Goal: Find contact information: Obtain details needed to contact an individual or organization

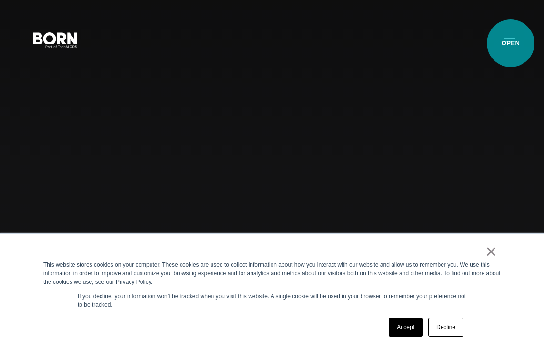
click at [510, 43] on button "Primary Menu" at bounding box center [509, 40] width 23 height 20
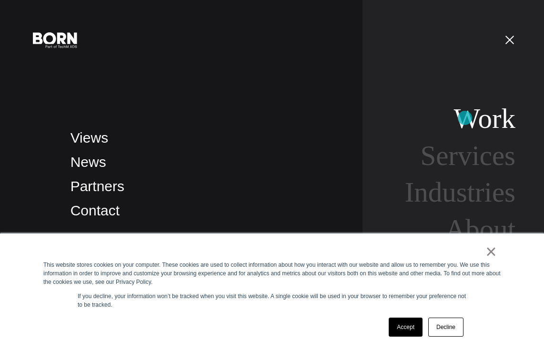
click at [465, 118] on link "Work" at bounding box center [484, 118] width 61 height 31
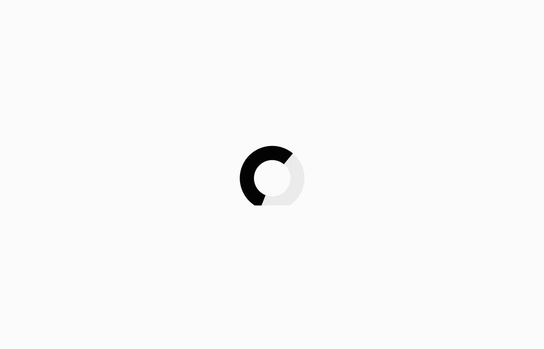
scroll to position [71, 0]
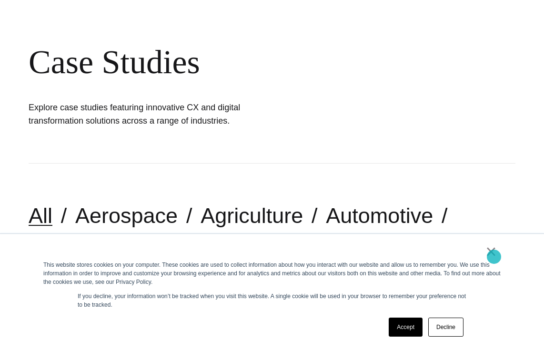
click at [494, 256] on link "×" at bounding box center [490, 252] width 11 height 9
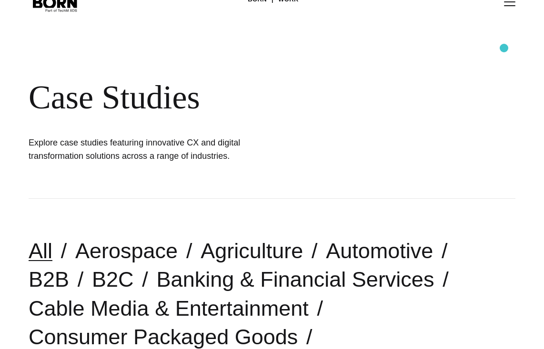
scroll to position [0, 0]
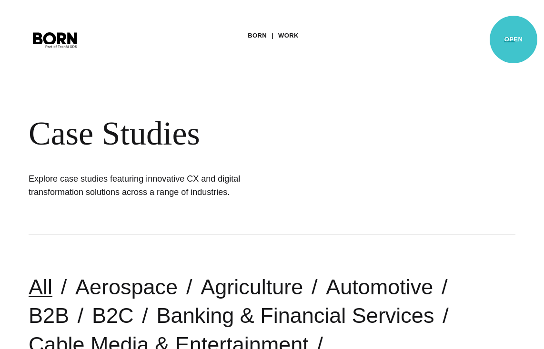
click at [513, 40] on button "Primary Menu" at bounding box center [509, 40] width 23 height 20
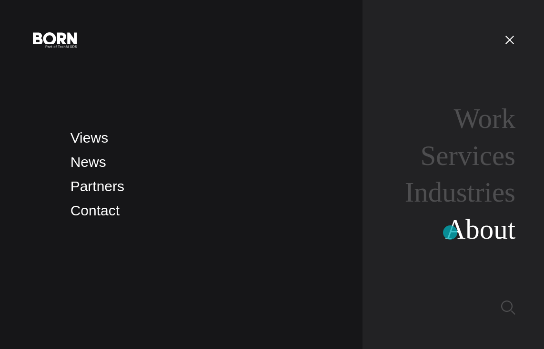
click at [450, 233] on link "About" at bounding box center [480, 229] width 70 height 31
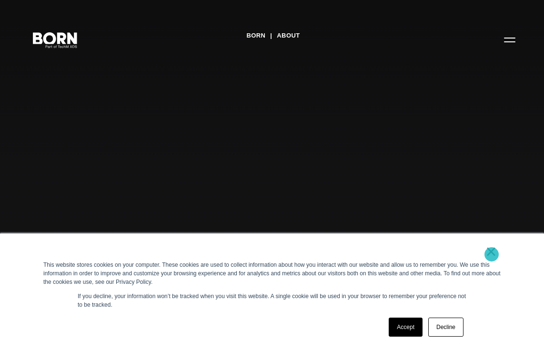
click at [491, 255] on link "×" at bounding box center [490, 252] width 11 height 9
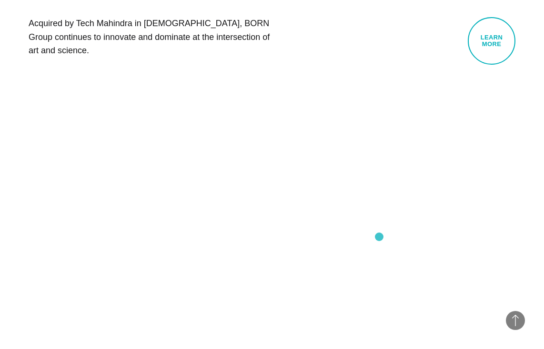
scroll to position [607, 0]
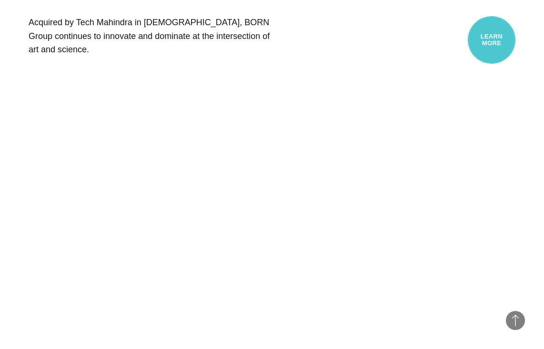
click at [489, 50] on link "Learn More" at bounding box center [492, 40] width 48 height 48
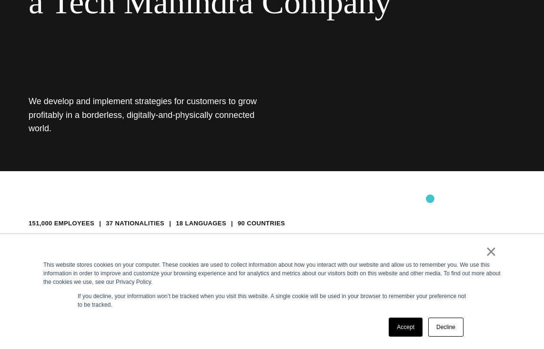
scroll to position [175, 0]
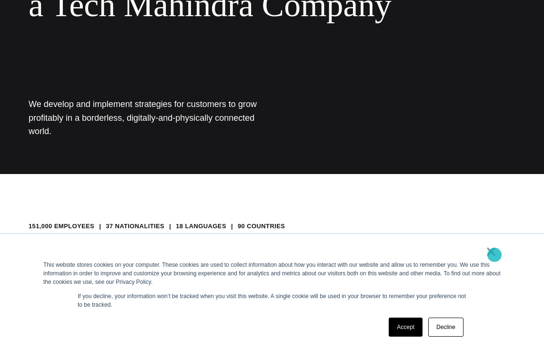
click at [494, 255] on link "×" at bounding box center [490, 252] width 11 height 9
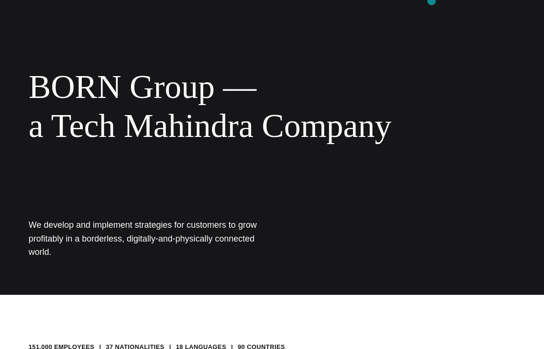
scroll to position [55, 0]
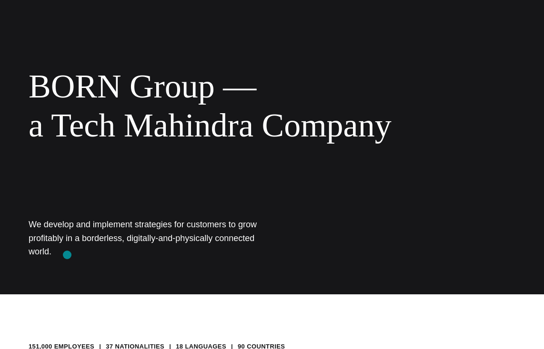
drag, startPoint x: 30, startPoint y: 220, endPoint x: 67, endPoint y: 255, distance: 51.2
click at [67, 255] on h1 "We develop and implement strategies for customers to grow profitably in a borde…" at bounding box center [150, 238] width 243 height 40
copy h1 "We develop and implement strategies for customers to grow profitably in a borde…"
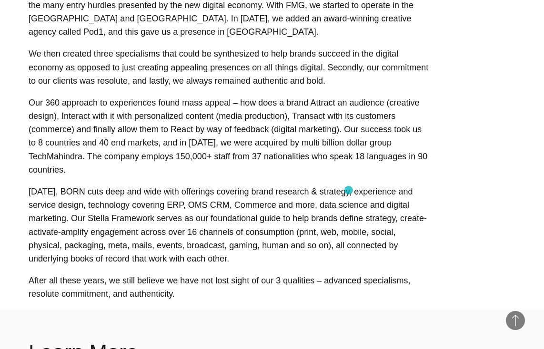
scroll to position [571, 0]
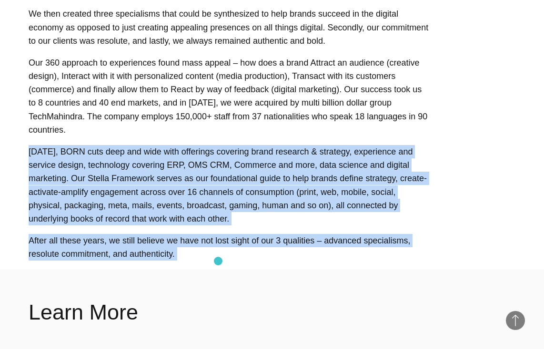
drag, startPoint x: 29, startPoint y: 150, endPoint x: 218, endPoint y: 261, distance: 219.7
click at [218, 261] on main "About Tech Mahindra BORN Group — a Tech Mahindra Company We develop and impleme…" at bounding box center [272, 243] width 544 height 1629
copy main "Today, BORN cuts deep and wide with offerings covering brand research & strateg…"
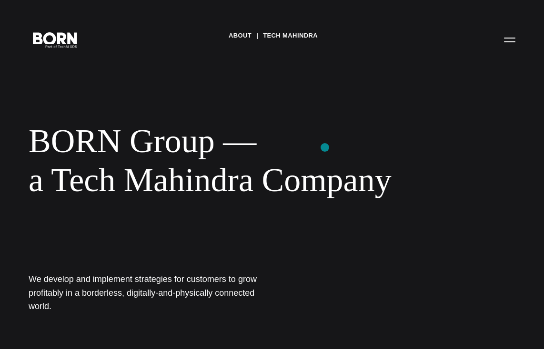
scroll to position [0, 0]
click at [511, 40] on button "Primary Menu" at bounding box center [509, 40] width 23 height 20
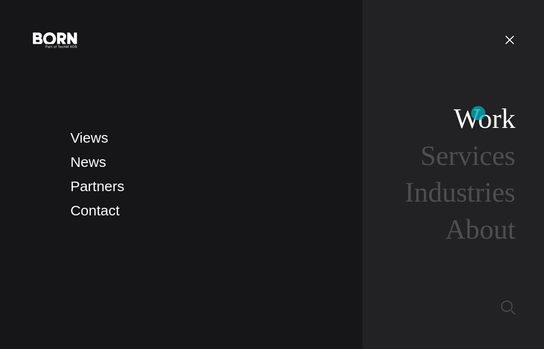
click at [478, 113] on link "Work" at bounding box center [484, 118] width 61 height 31
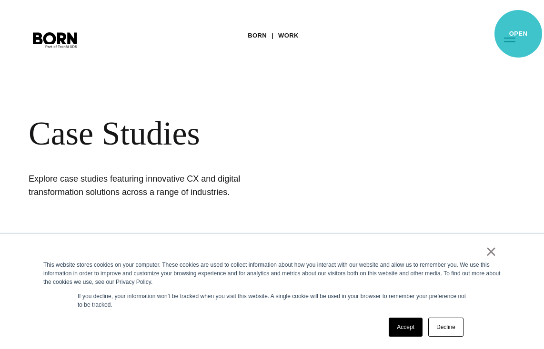
click at [518, 34] on button "Primary Menu" at bounding box center [509, 40] width 23 height 20
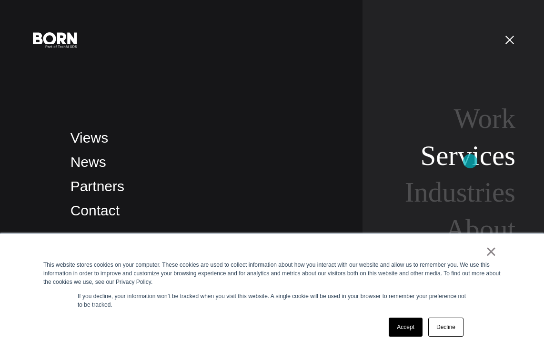
click at [471, 161] on link "Services" at bounding box center [467, 155] width 95 height 31
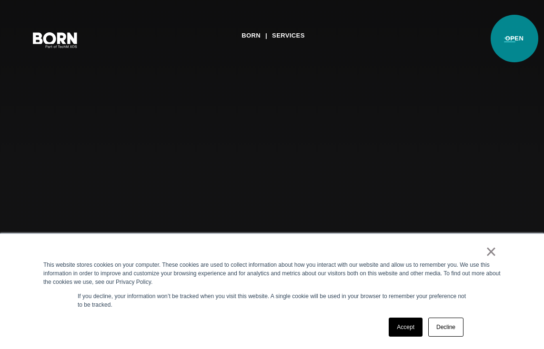
click at [514, 39] on button "Primary Menu" at bounding box center [509, 40] width 23 height 20
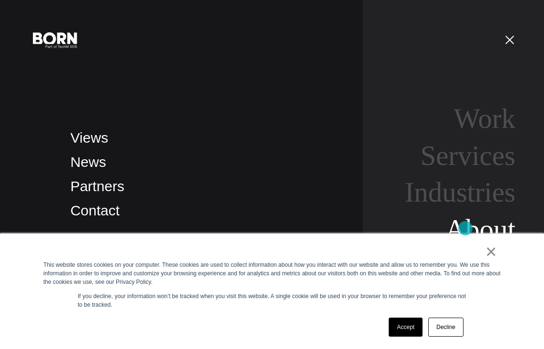
click at [465, 229] on link "About" at bounding box center [480, 229] width 70 height 31
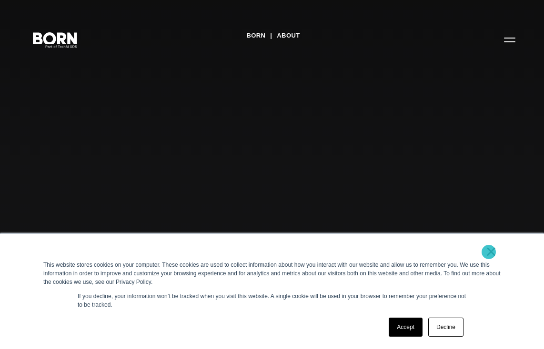
click at [489, 252] on link "×" at bounding box center [490, 252] width 11 height 9
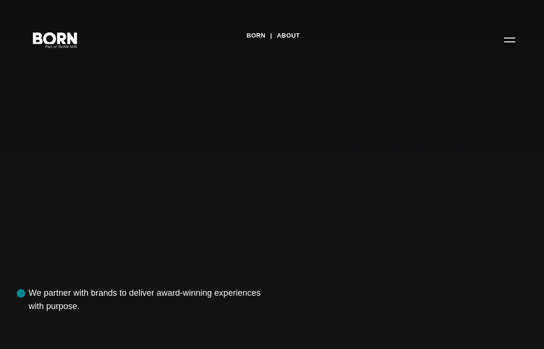
drag, startPoint x: 84, startPoint y: 305, endPoint x: 20, endPoint y: 292, distance: 65.6
click at [20, 292] on div "BORN About Tech Mahindra We partner with brands to deliver award-winning experi…" at bounding box center [272, 174] width 544 height 349
copy h1 "We partner with brands to deliver award-winning experiences with purpose."
click at [508, 36] on button "Primary Menu" at bounding box center [509, 40] width 23 height 20
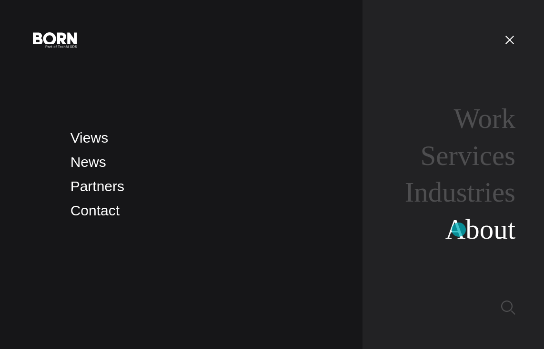
click at [459, 230] on link "About" at bounding box center [480, 229] width 70 height 31
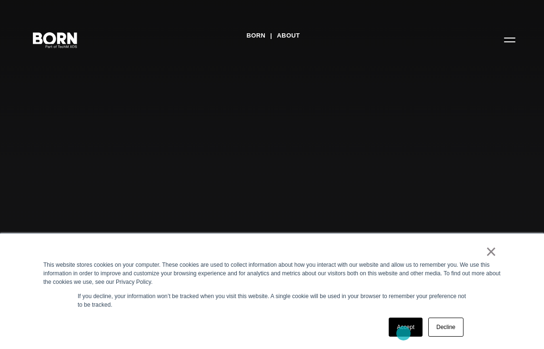
click at [402, 336] on link "Accept" at bounding box center [406, 327] width 34 height 19
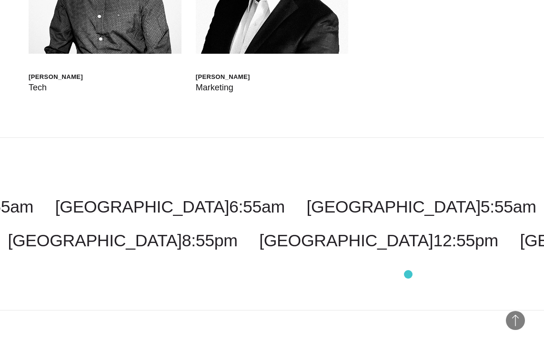
scroll to position [3002, 0]
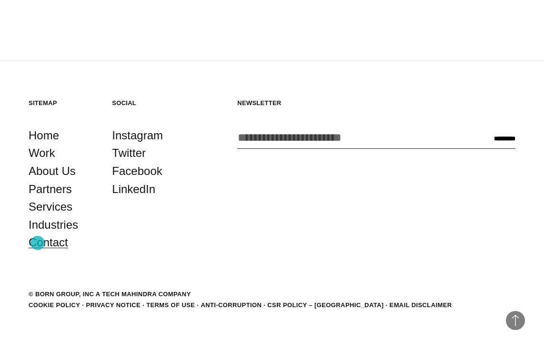
click at [38, 243] on link "Contact" at bounding box center [49, 243] width 40 height 18
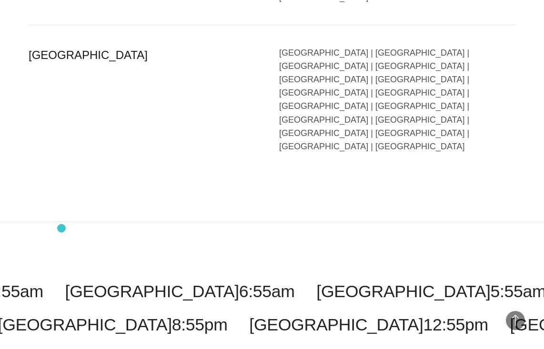
scroll to position [2255, 0]
